Goal: Find specific page/section: Find specific page/section

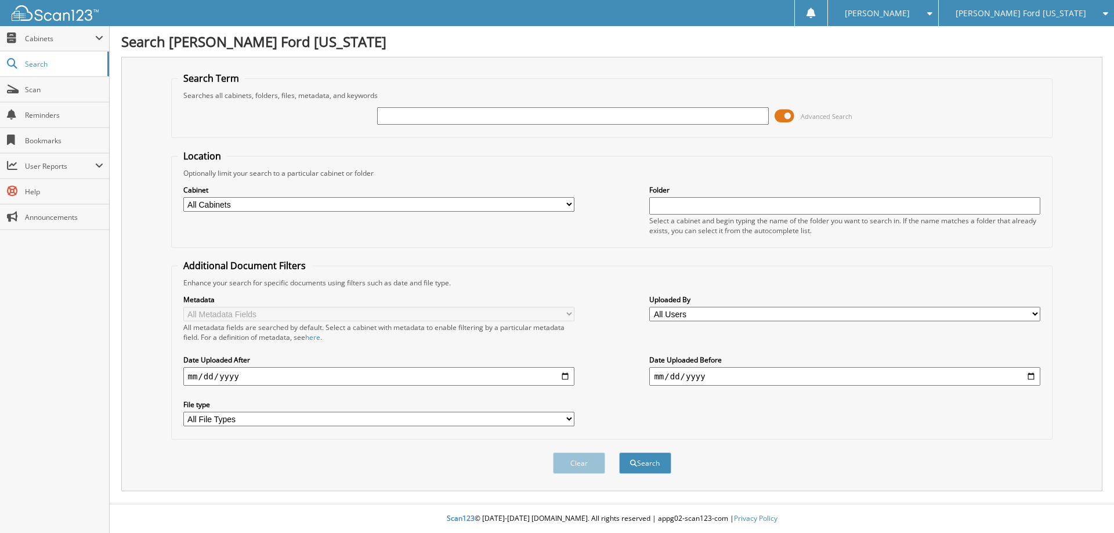
drag, startPoint x: 1107, startPoint y: 14, endPoint x: 1092, endPoint y: 19, distance: 16.5
click at [1106, 14] on icon at bounding box center [1102, 13] width 11 height 8
drag, startPoint x: 1024, startPoint y: 36, endPoint x: 996, endPoint y: 41, distance: 27.8
click at [1023, 36] on link "[PERSON_NAME] Chevrolet Buick" at bounding box center [1026, 36] width 175 height 20
type input "T5376"
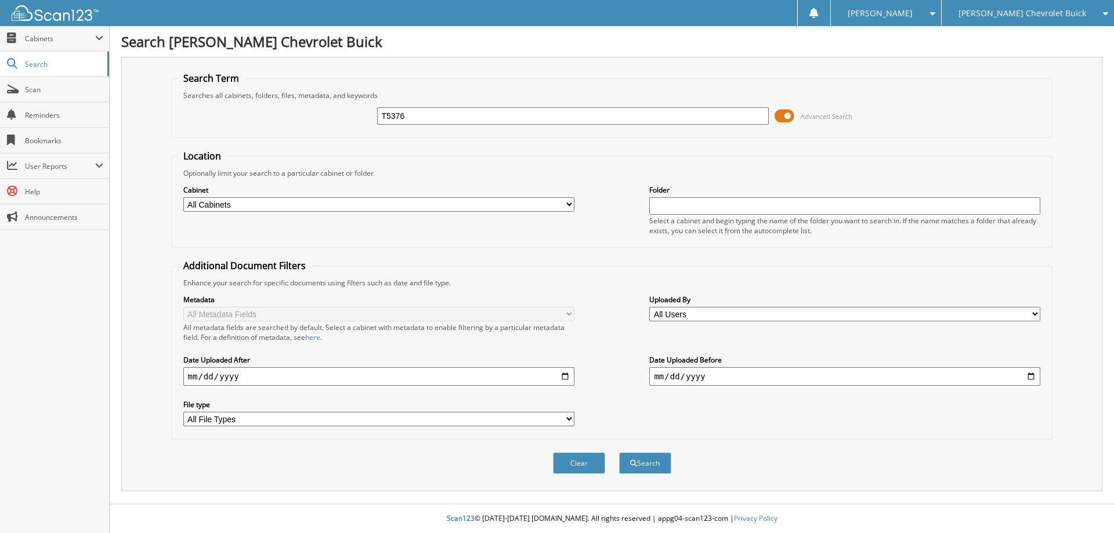
click at [619, 453] on button "Search" at bounding box center [645, 463] width 52 height 21
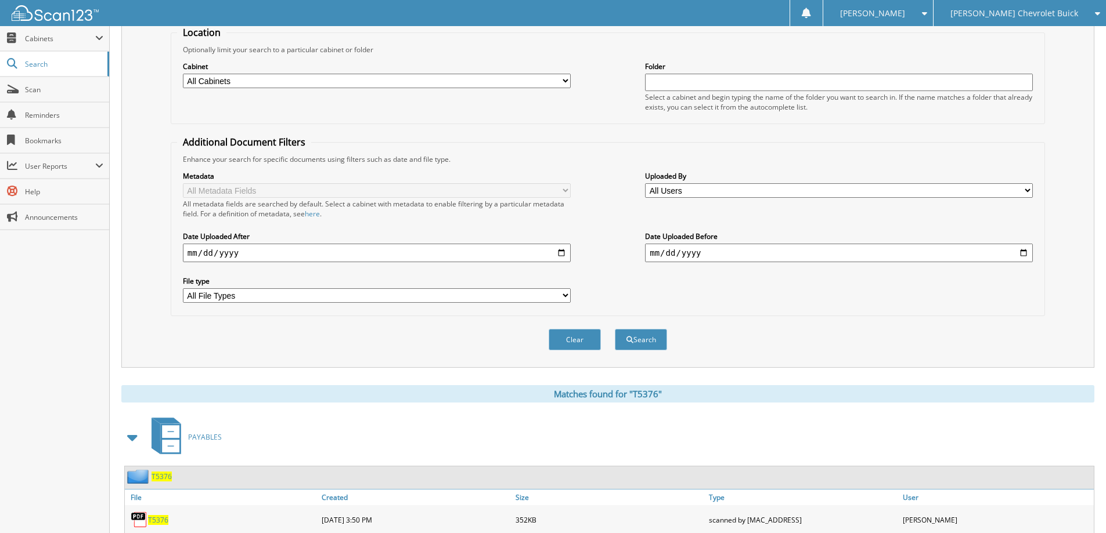
scroll to position [290, 0]
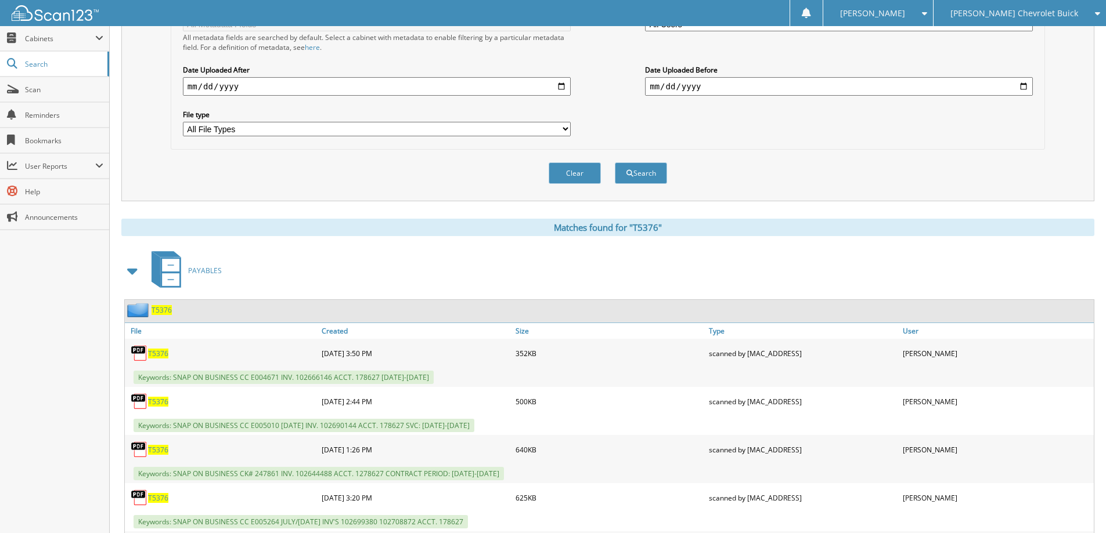
click at [165, 312] on span "T5376" at bounding box center [161, 310] width 20 height 10
